Goal: Task Accomplishment & Management: Use online tool/utility

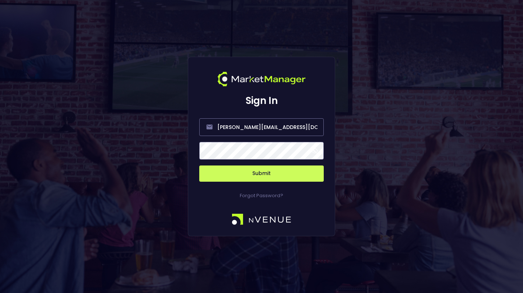
click at [315, 150] on span at bounding box center [314, 150] width 7 height 7
click at [274, 172] on button "Submit" at bounding box center [261, 173] width 125 height 16
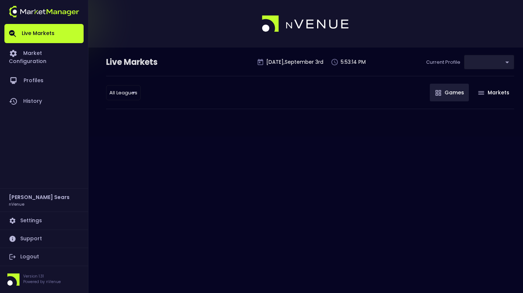
type input "0d810fa5-e353-4d9c-b11d-31f095cae871"
